Goal: Task Accomplishment & Management: Manage account settings

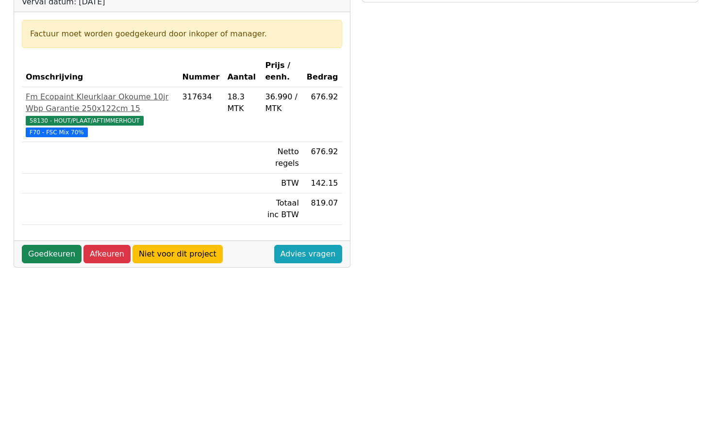
scroll to position [194, 0]
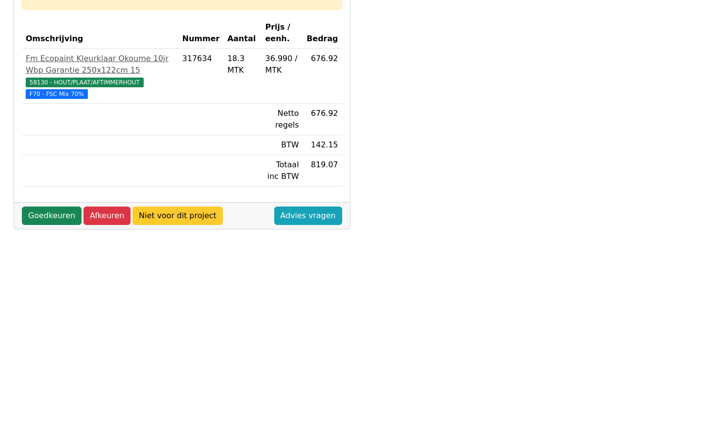
click at [171, 217] on link "Niet voor dit project" at bounding box center [177, 216] width 90 height 18
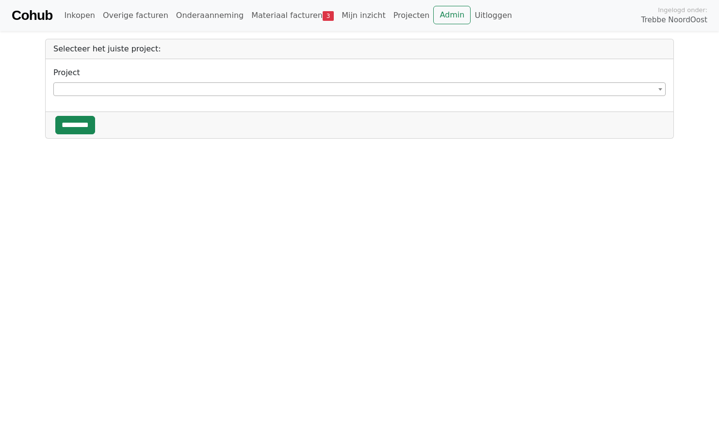
click at [126, 85] on span at bounding box center [359, 89] width 612 height 14
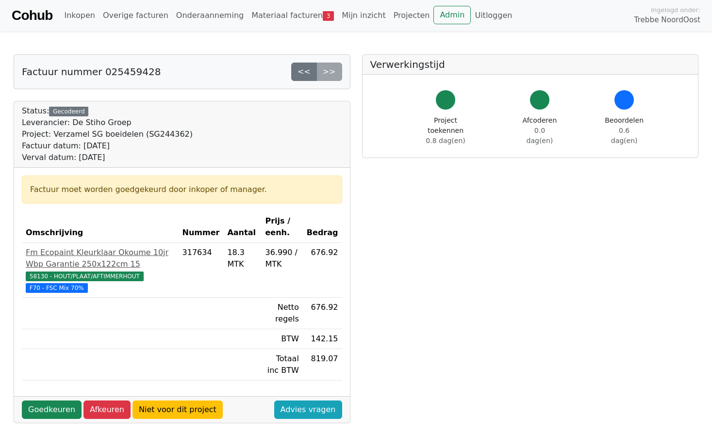
scroll to position [194, 0]
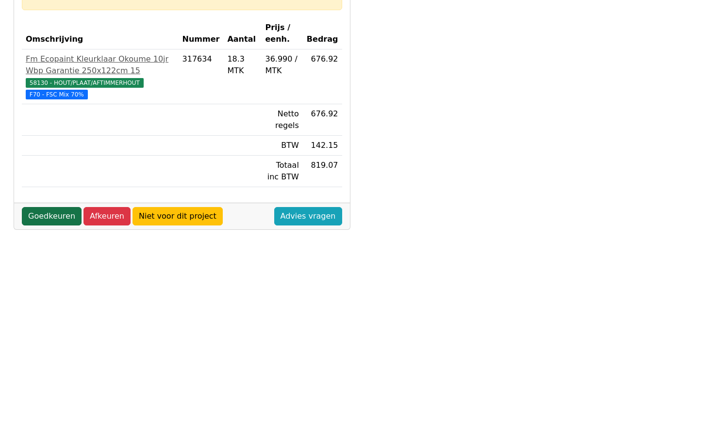
click at [63, 214] on link "Goedkeuren" at bounding box center [52, 216] width 60 height 18
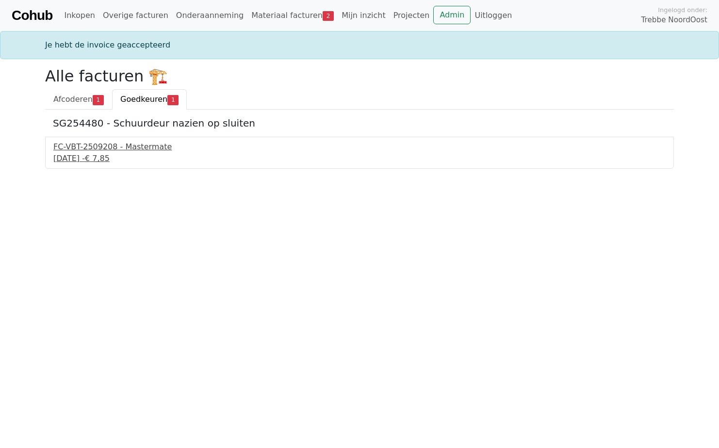
click at [93, 146] on div "FC-VBT-2509208 - Mastermate" at bounding box center [359, 147] width 612 height 12
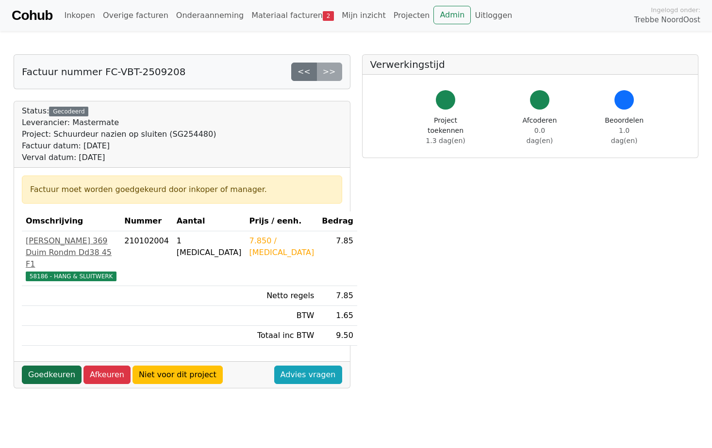
click at [55, 377] on link "Goedkeuren" at bounding box center [52, 375] width 60 height 18
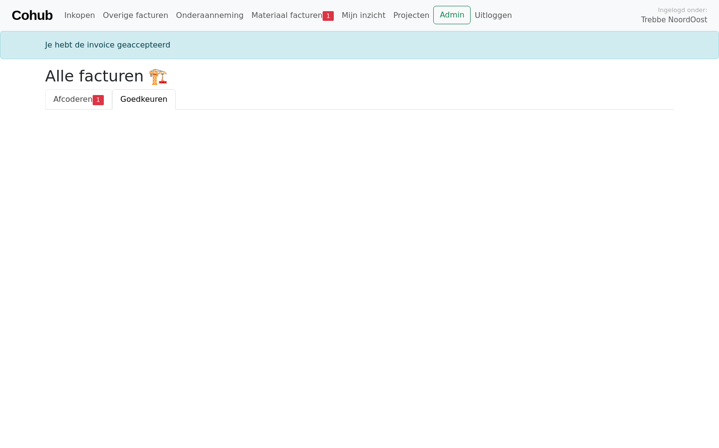
click at [75, 104] on span "Afcoderen" at bounding box center [72, 99] width 39 height 9
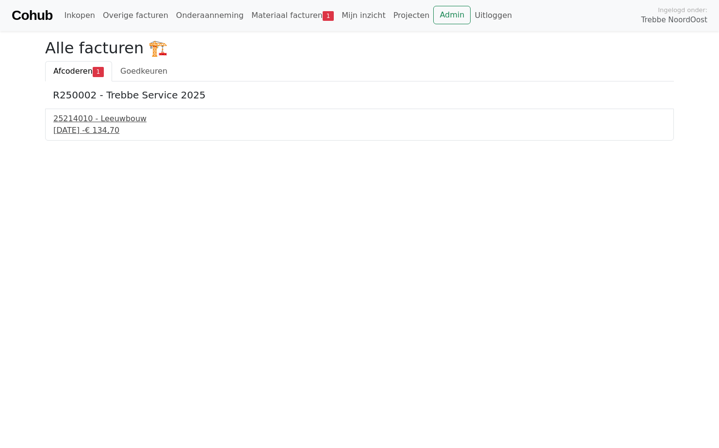
click at [88, 127] on div "17 september 2025 - € 134,70" at bounding box center [359, 131] width 612 height 12
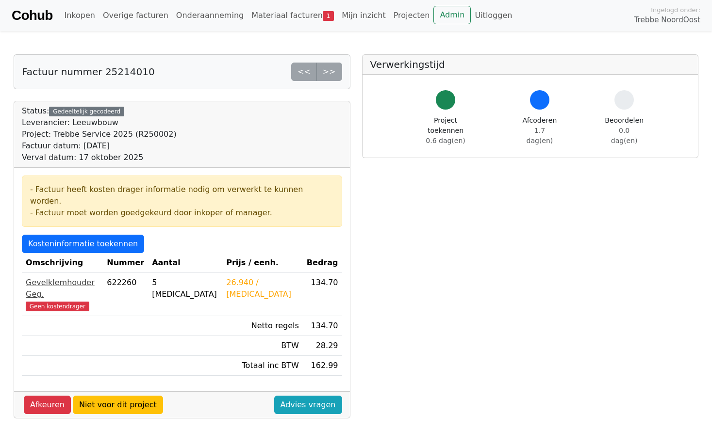
click at [62, 302] on span "Geen kostendrager" at bounding box center [58, 307] width 64 height 10
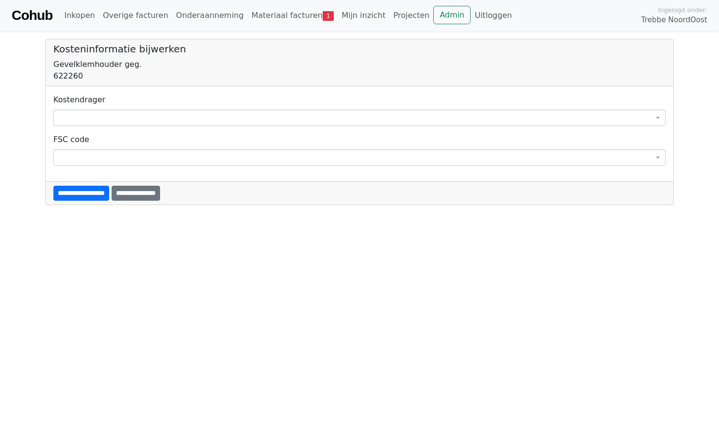
click at [96, 121] on span at bounding box center [359, 118] width 612 height 16
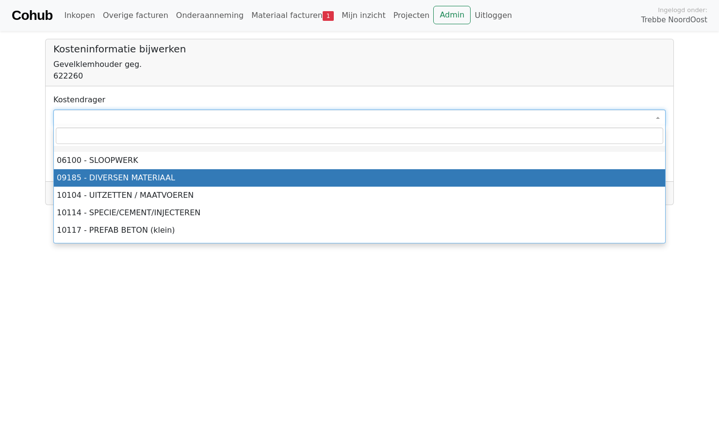
select select "****"
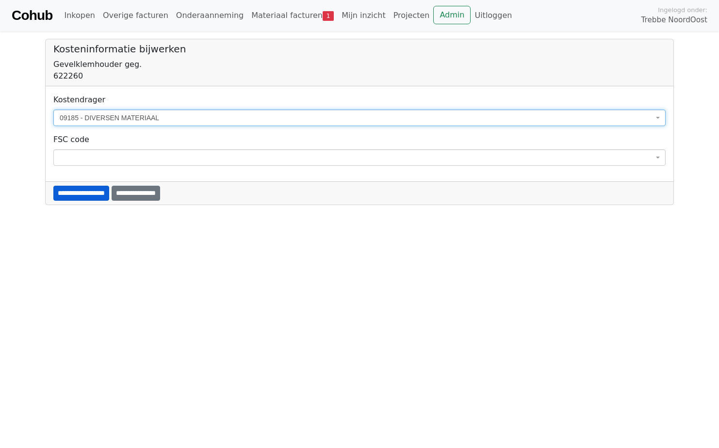
click at [106, 197] on input "**********" at bounding box center [81, 193] width 56 height 15
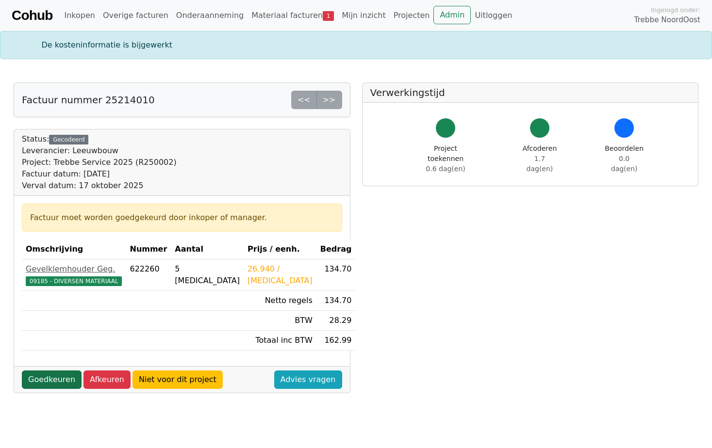
click at [55, 379] on link "Goedkeuren" at bounding box center [52, 380] width 60 height 18
